Goal: Navigation & Orientation: Find specific page/section

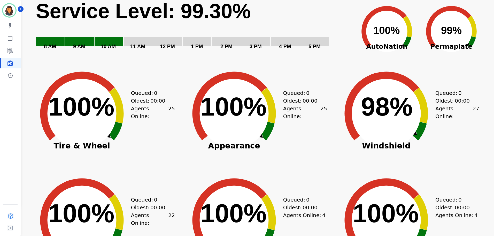
scroll to position [156, 0]
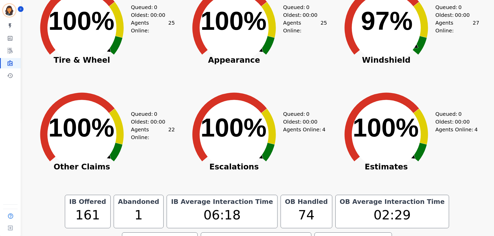
scroll to position [27, 0]
